Goal: Task Accomplishment & Management: Manage account settings

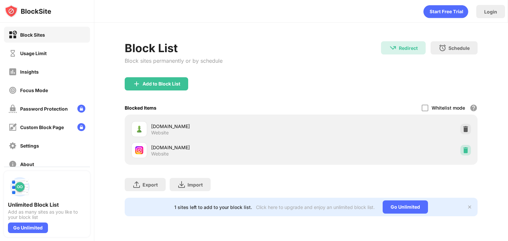
click at [463, 149] on img at bounding box center [465, 150] width 7 height 7
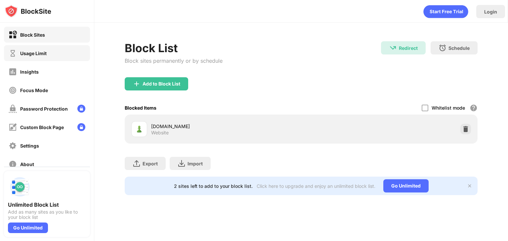
click at [50, 54] on div "Usage Limit" at bounding box center [47, 53] width 86 height 16
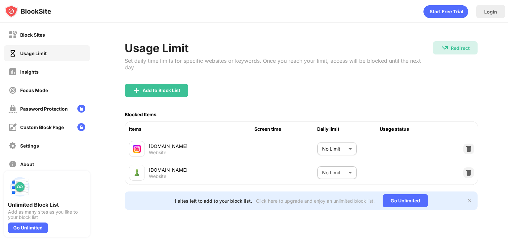
click at [347, 141] on body "Block Sites Usage Limit Insights Focus Mode Password Protection Custom Block Pa…" at bounding box center [254, 120] width 508 height 241
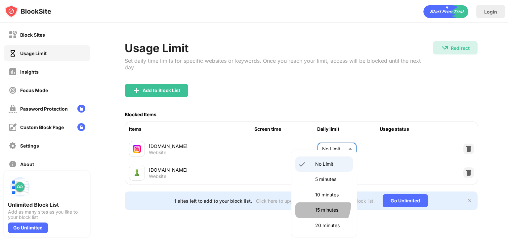
click at [318, 205] on li "15 minutes" at bounding box center [324, 210] width 58 height 15
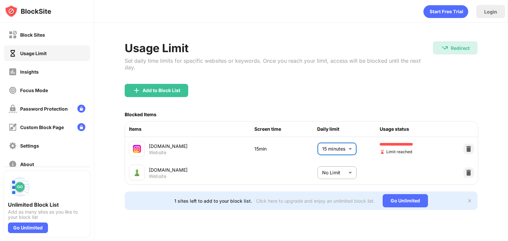
click at [343, 139] on body "Block Sites Usage Limit Insights Focus Mode Password Protection Custom Block Pa…" at bounding box center [254, 120] width 508 height 241
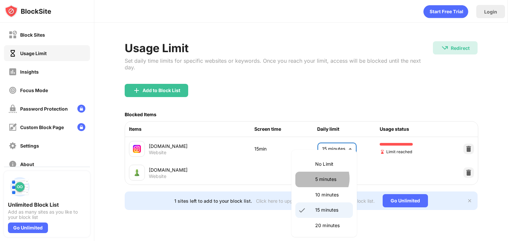
click at [320, 179] on p "5 minutes" at bounding box center [332, 179] width 34 height 7
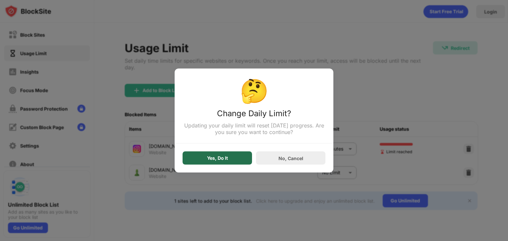
click at [242, 154] on div "Yes, Do It" at bounding box center [217, 158] width 69 height 13
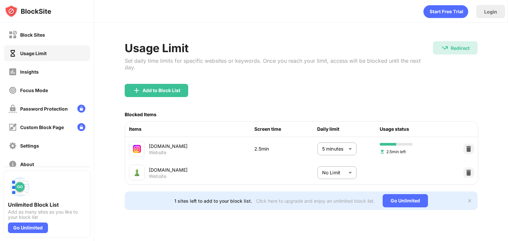
click at [345, 143] on body "Block Sites Usage Limit Insights Focus Mode Password Protection Custom Block Pa…" at bounding box center [254, 120] width 508 height 241
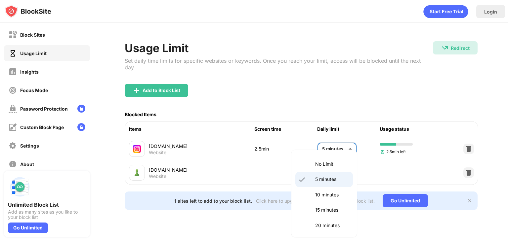
click at [331, 195] on p "10 minutes" at bounding box center [332, 194] width 34 height 7
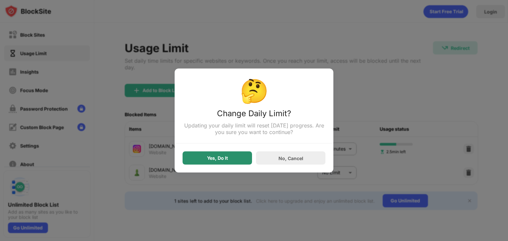
click at [218, 158] on div "Yes, Do It" at bounding box center [217, 158] width 21 height 5
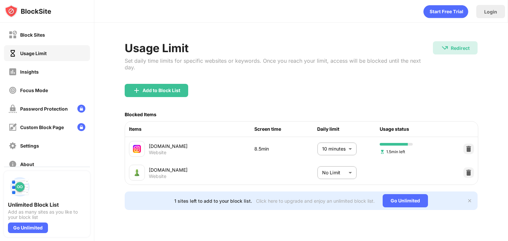
click at [334, 143] on body "Block Sites Usage Limit Insights Focus Mode Password Protection Custom Block Pa…" at bounding box center [254, 120] width 508 height 241
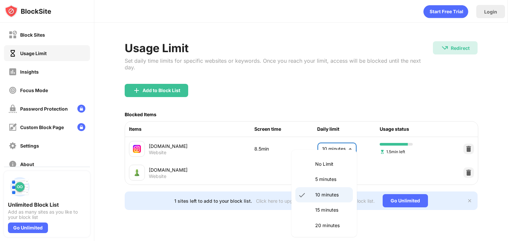
click at [323, 165] on p "No Limit" at bounding box center [332, 164] width 34 height 7
type input "********"
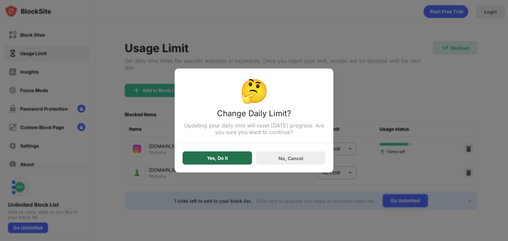
click at [230, 158] on div "Yes, Do It" at bounding box center [217, 158] width 69 height 13
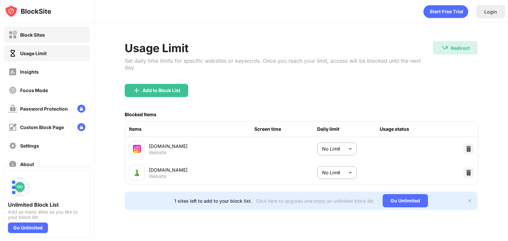
click at [52, 30] on div "Block Sites" at bounding box center [47, 35] width 86 height 16
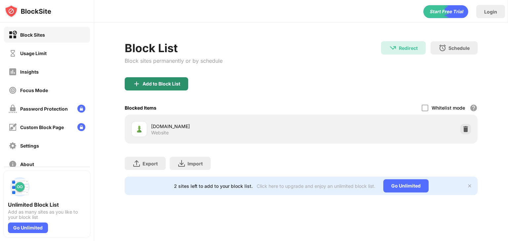
click at [158, 90] on div "Add to Block List" at bounding box center [301, 89] width 353 height 24
click at [159, 80] on div "Add to Block List" at bounding box center [156, 83] width 63 height 13
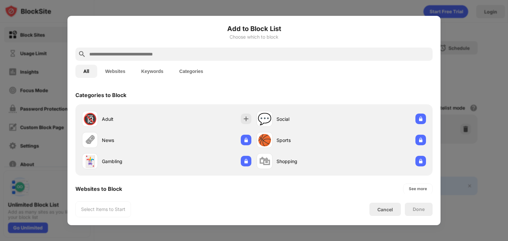
click at [168, 59] on div at bounding box center [253, 54] width 357 height 13
click at [157, 53] on input "text" at bounding box center [259, 54] width 341 height 8
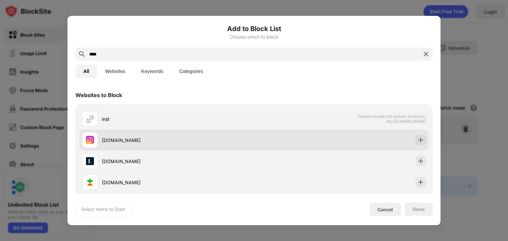
type input "****"
click at [267, 143] on div "[DOMAIN_NAME]" at bounding box center [253, 140] width 349 height 21
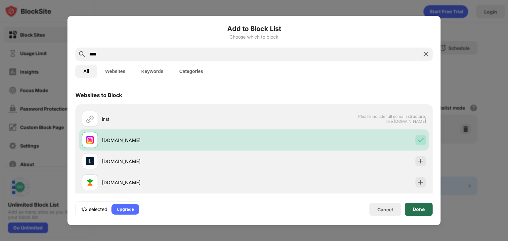
click at [423, 207] on div "Done" at bounding box center [419, 209] width 12 height 5
